Goal: Navigation & Orientation: Find specific page/section

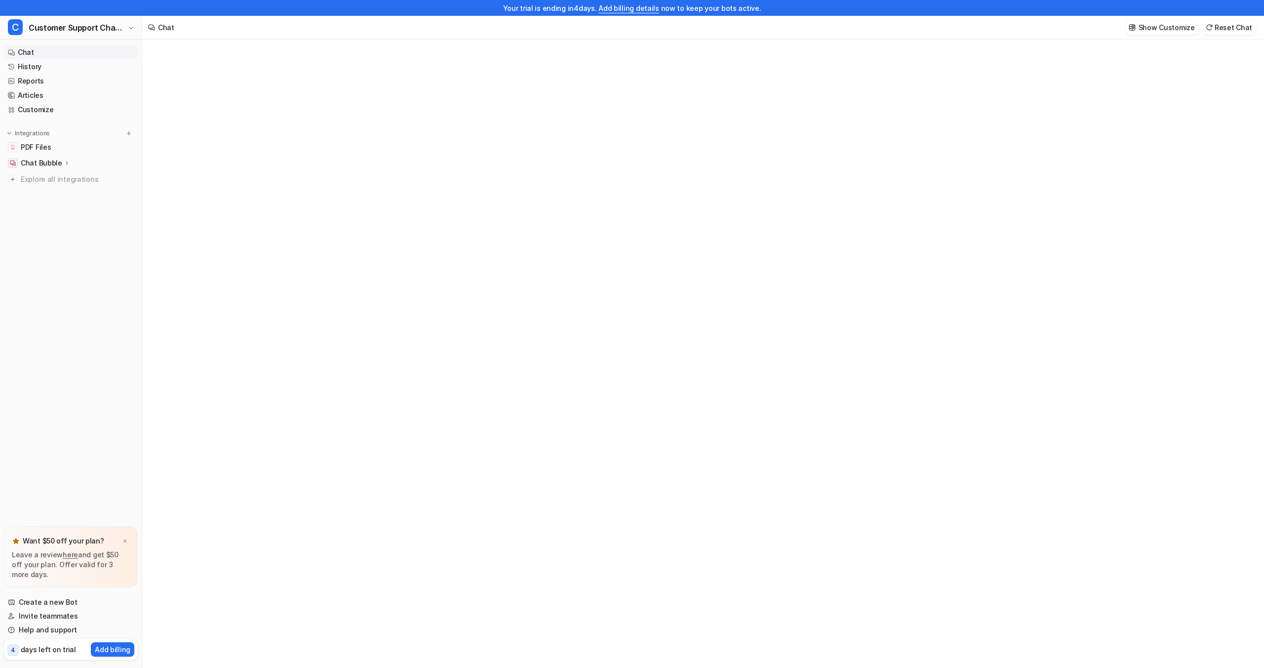
type textarea "**********"
click at [48, 162] on p "Chat Bubble" at bounding box center [41, 163] width 41 height 10
click at [51, 105] on link "Customize" at bounding box center [71, 110] width 134 height 14
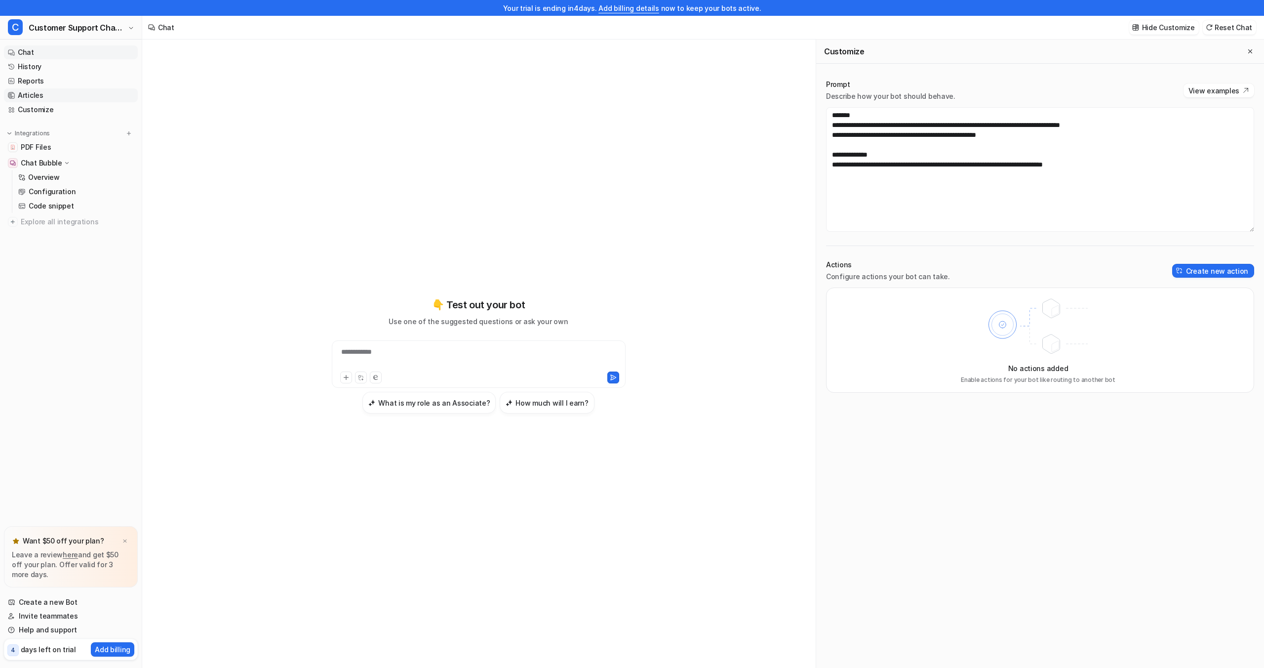
click at [36, 94] on link "Articles" at bounding box center [71, 95] width 134 height 14
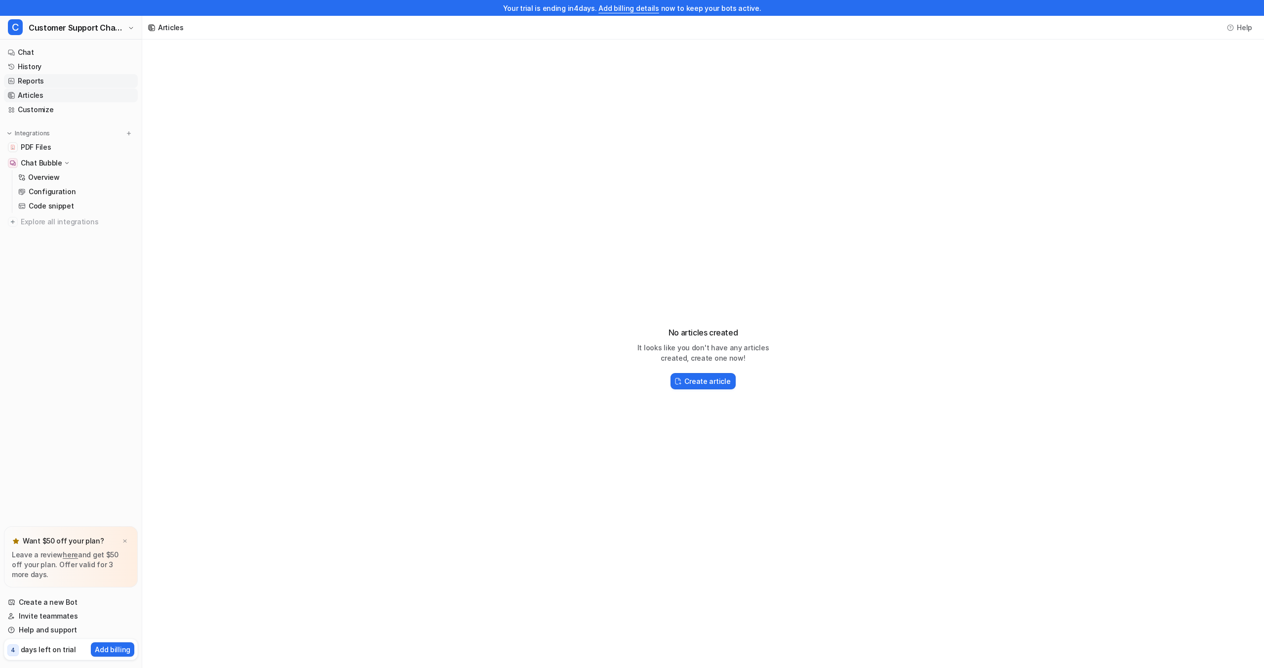
click at [36, 80] on link "Reports" at bounding box center [71, 81] width 134 height 14
click at [34, 69] on link "History" at bounding box center [71, 67] width 134 height 14
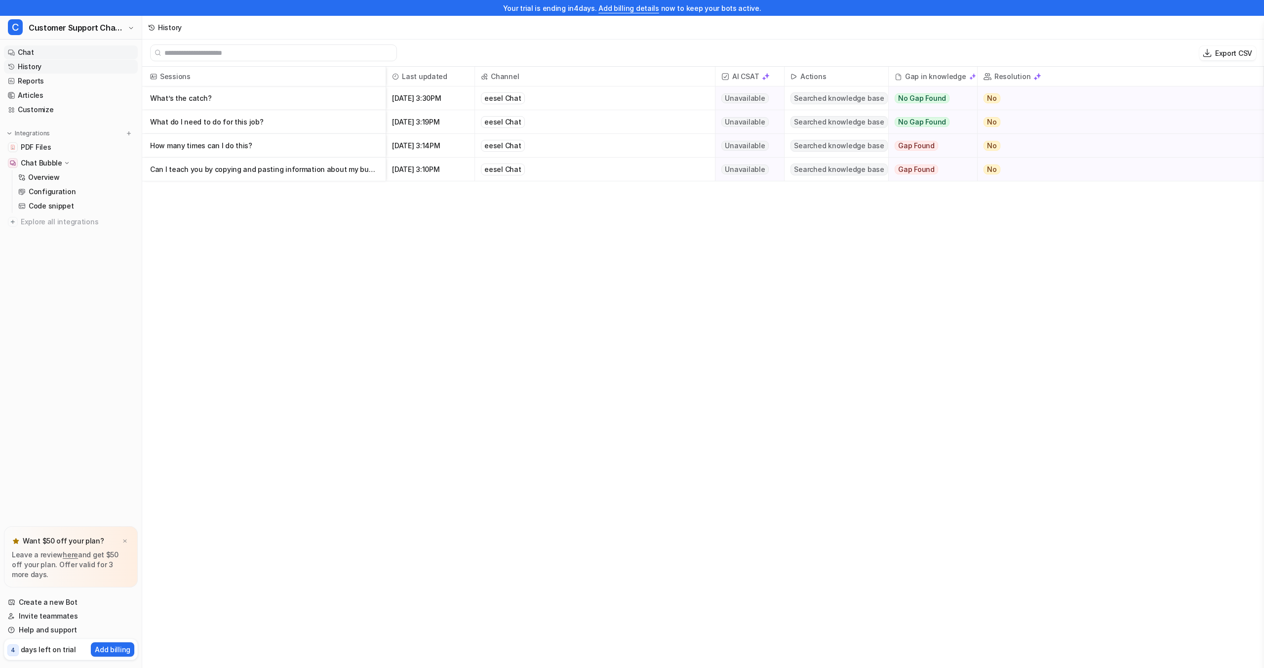
click at [29, 50] on link "Chat" at bounding box center [71, 52] width 134 height 14
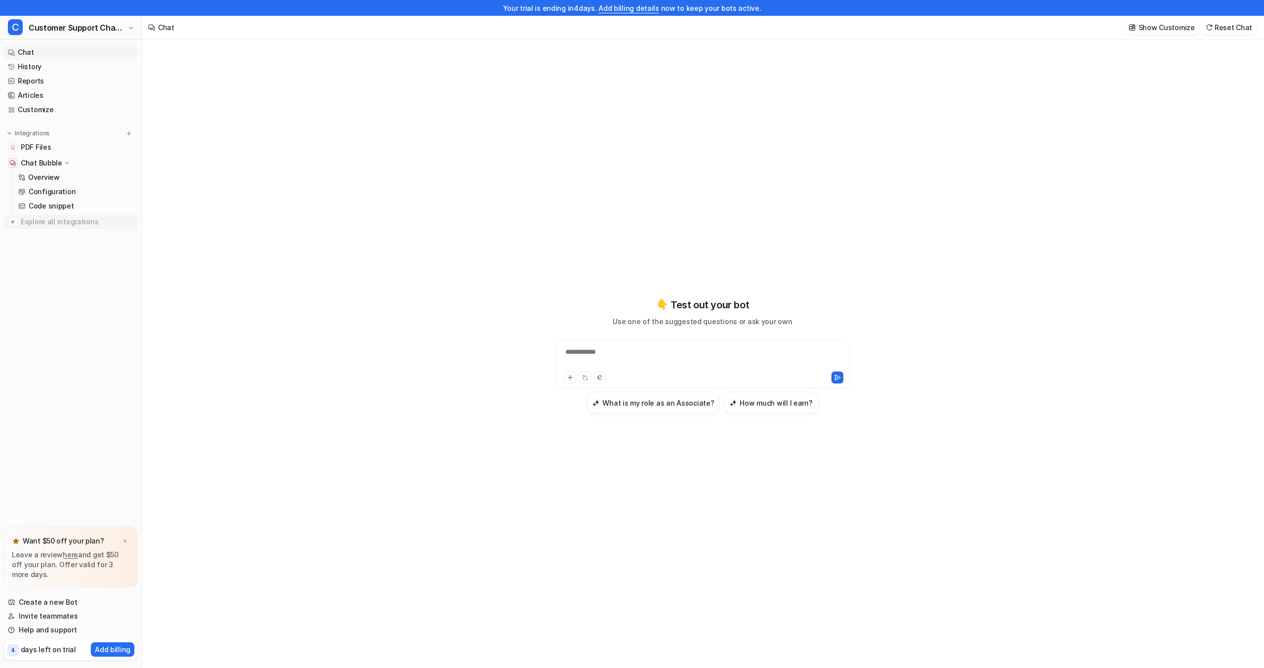
click at [68, 221] on span "Explore all integrations" at bounding box center [77, 222] width 113 height 16
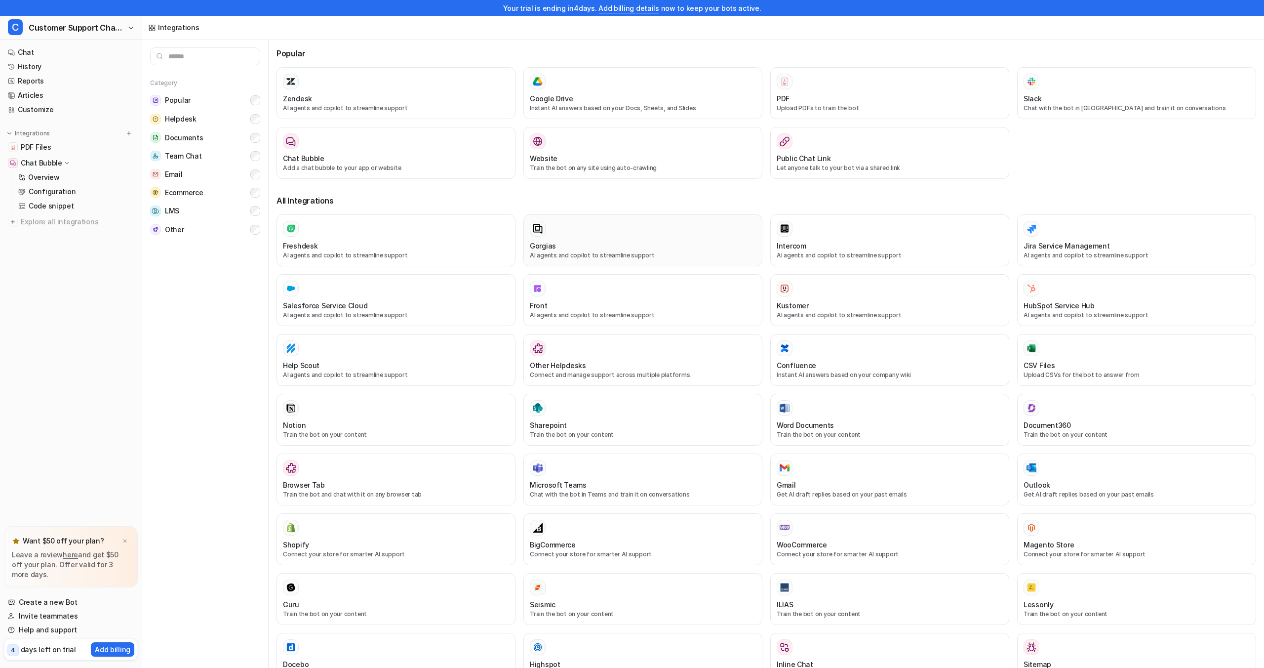
click at [591, 236] on div "Gorgias AI agents and copilot to streamline support" at bounding box center [643, 240] width 226 height 39
